Goal: Transaction & Acquisition: Obtain resource

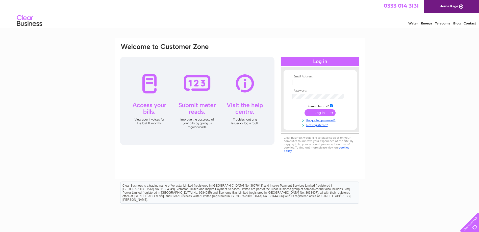
type input "yvette.marsden@gap.uk.com"
click at [323, 114] on input "submit" at bounding box center [320, 112] width 31 height 7
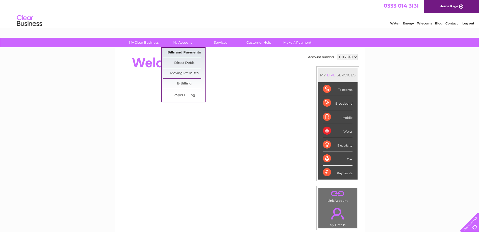
click at [183, 51] on link "Bills and Payments" at bounding box center [184, 53] width 42 height 10
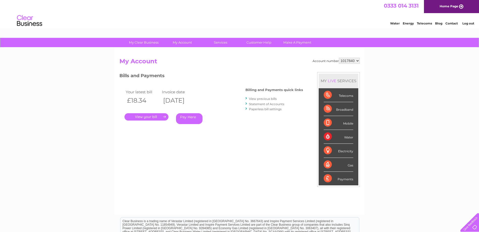
click at [357, 61] on select "1017840 1018692 1054771 1066257" at bounding box center [349, 61] width 21 height 6
select select "1018692"
click at [339, 58] on select "1017840 1018692 1054771 1066257" at bounding box center [349, 61] width 21 height 6
click at [268, 99] on link "View previous bills" at bounding box center [263, 99] width 28 height 4
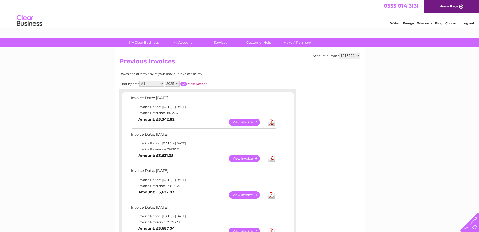
click at [260, 160] on link "View" at bounding box center [247, 158] width 37 height 7
click at [243, 158] on link "View" at bounding box center [247, 158] width 37 height 7
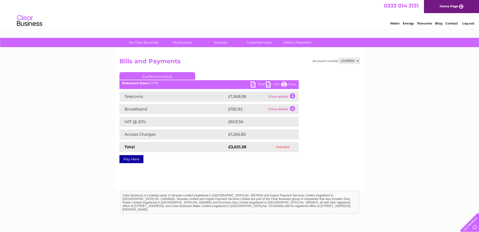
click at [252, 85] on link "PDF" at bounding box center [258, 85] width 15 height 7
